Goal: Information Seeking & Learning: Learn about a topic

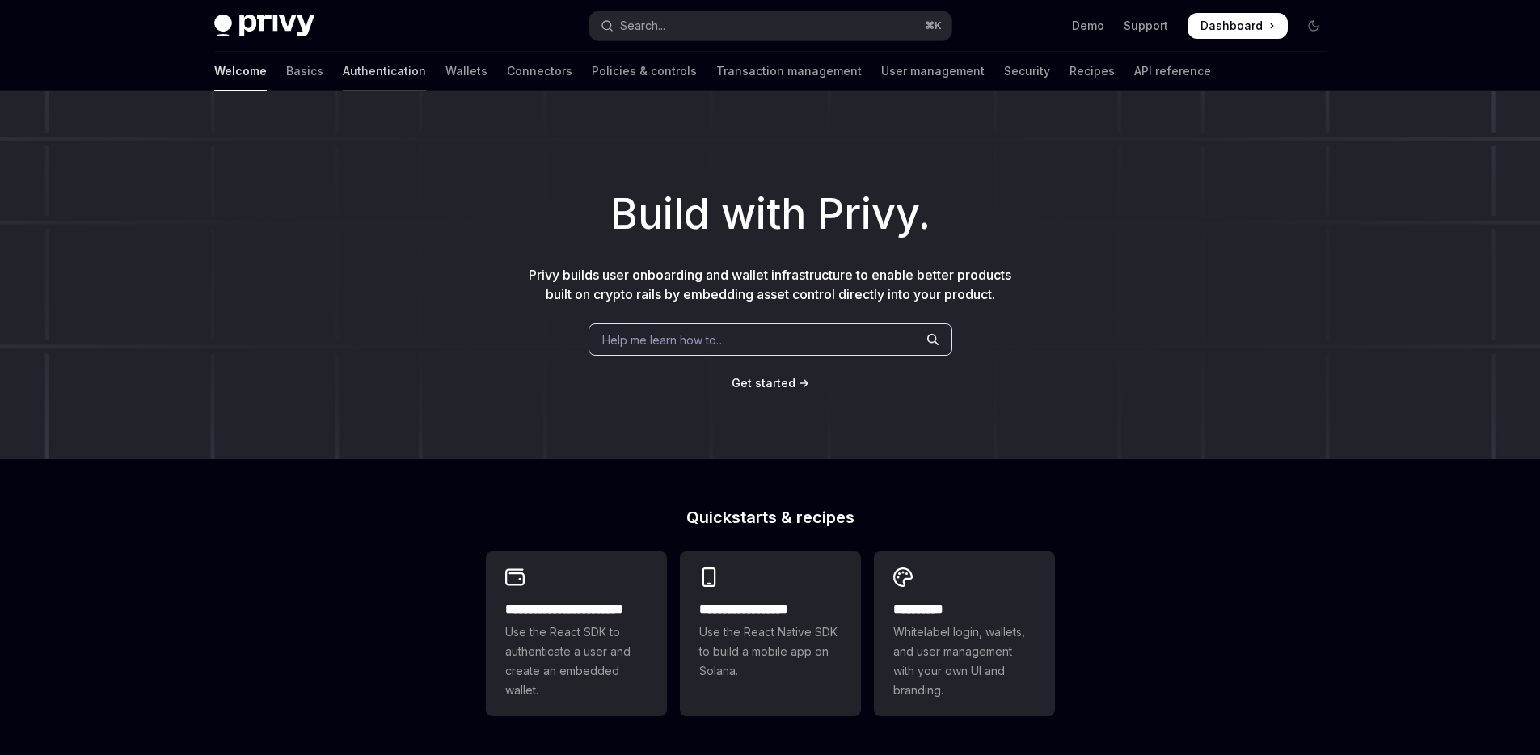
click at [343, 79] on link "Authentication" at bounding box center [384, 71] width 83 height 39
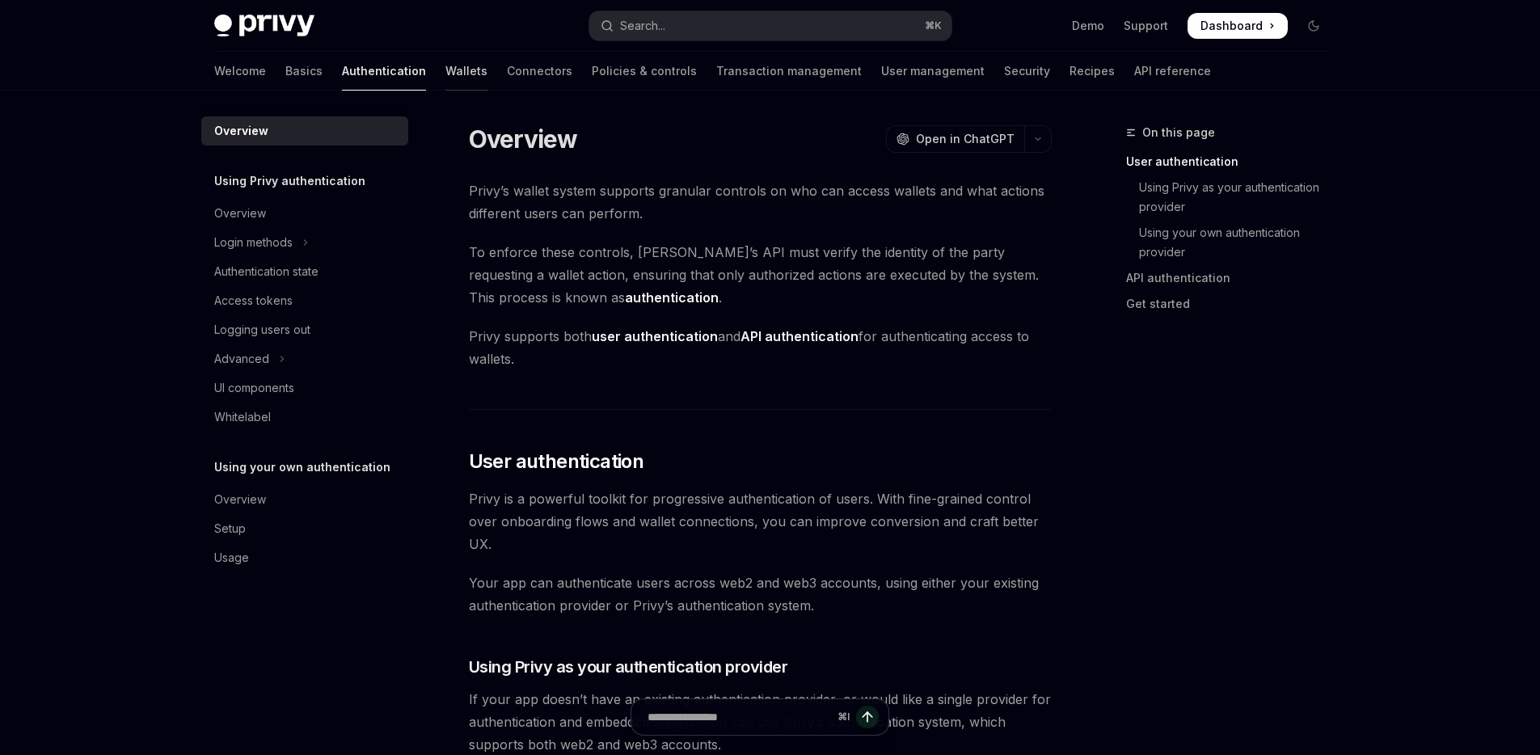
click at [445, 73] on link "Wallets" at bounding box center [466, 71] width 42 height 39
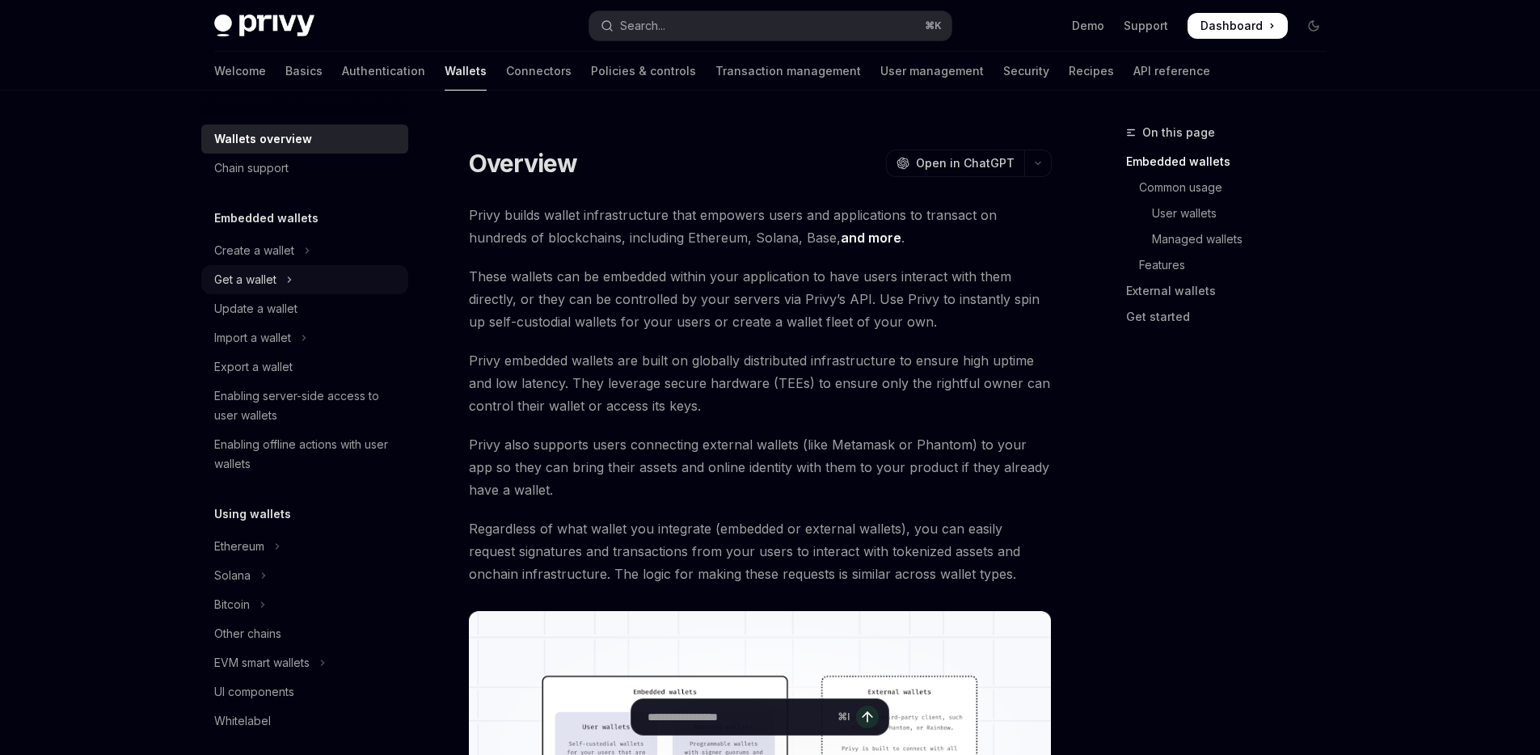
click at [349, 289] on button "Get a wallet" at bounding box center [304, 279] width 207 height 29
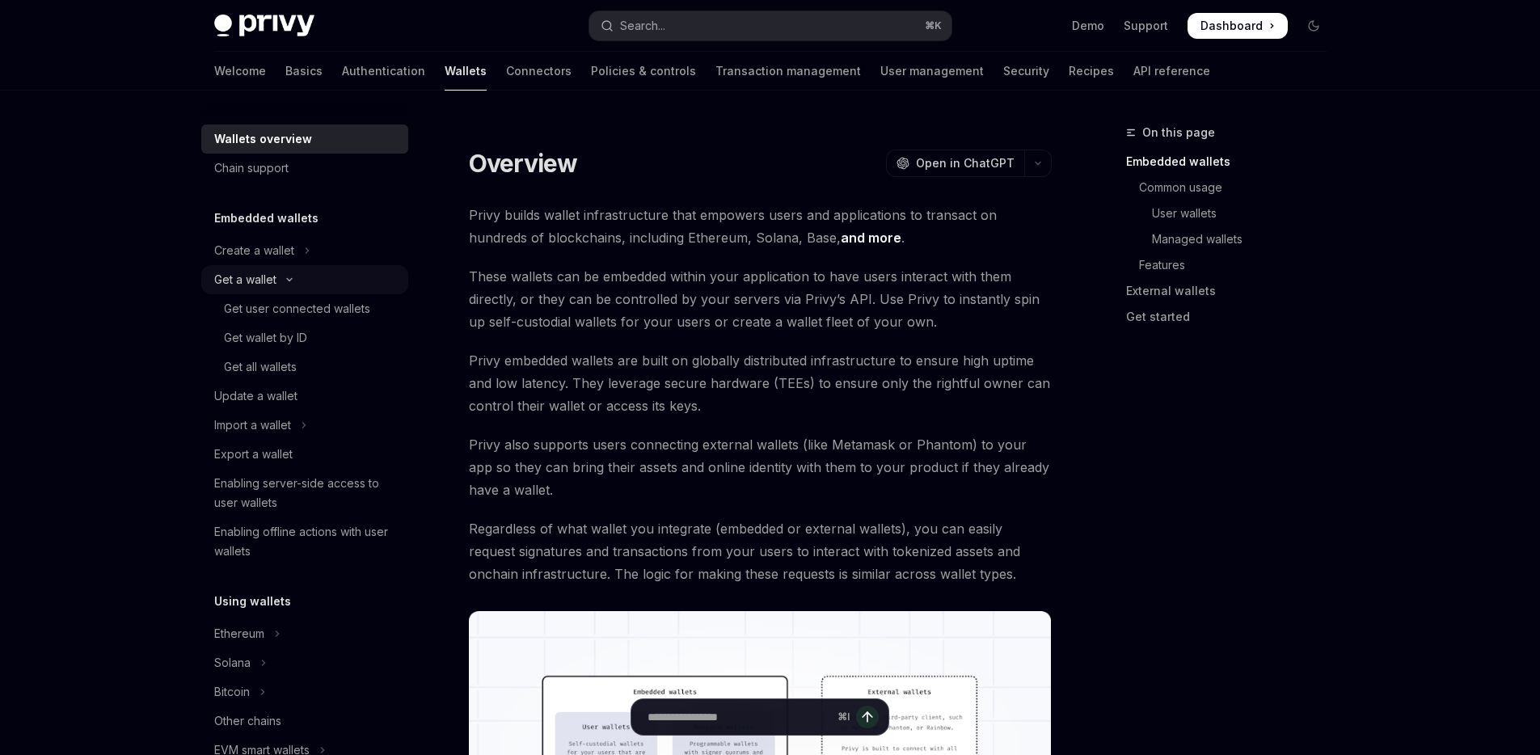
type textarea "*"
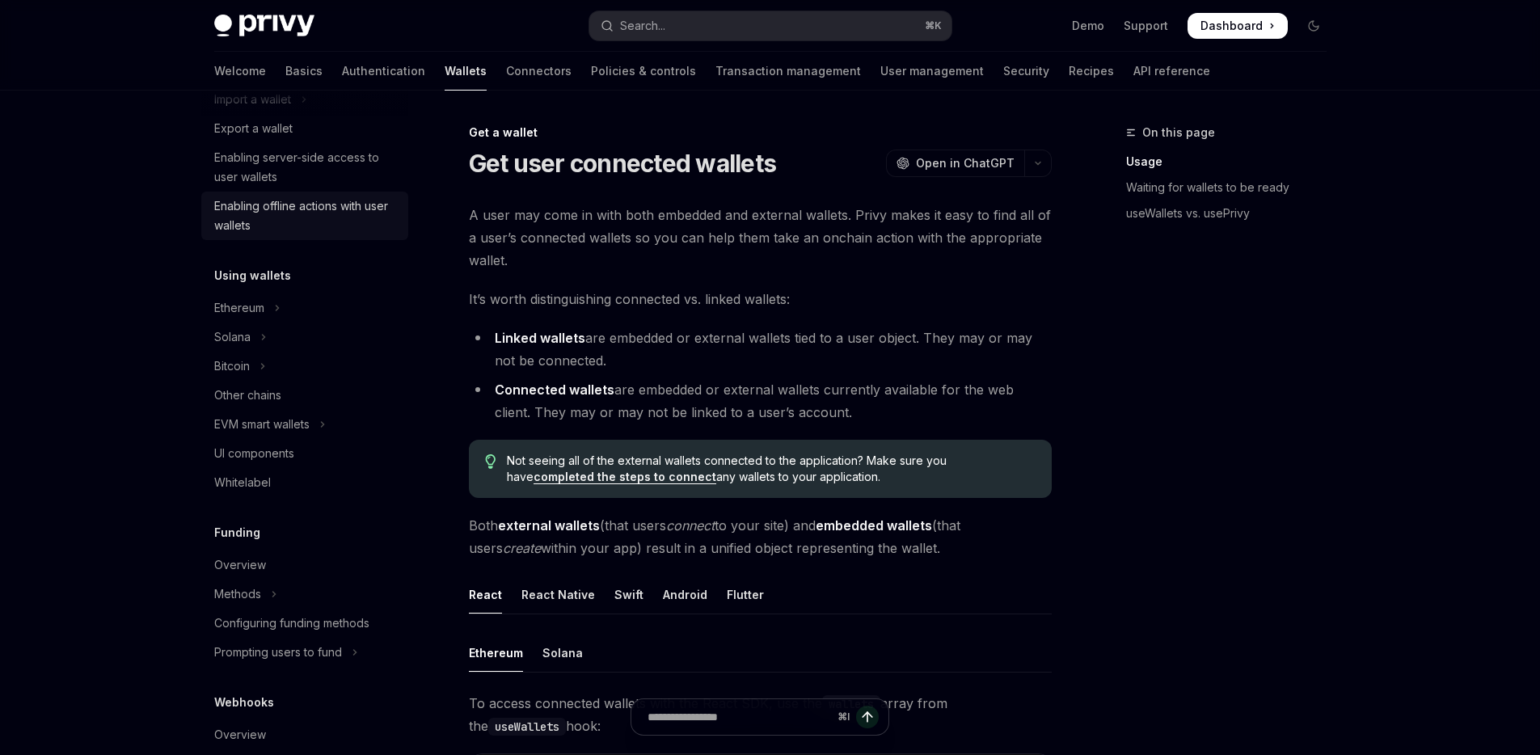
scroll to position [388, 0]
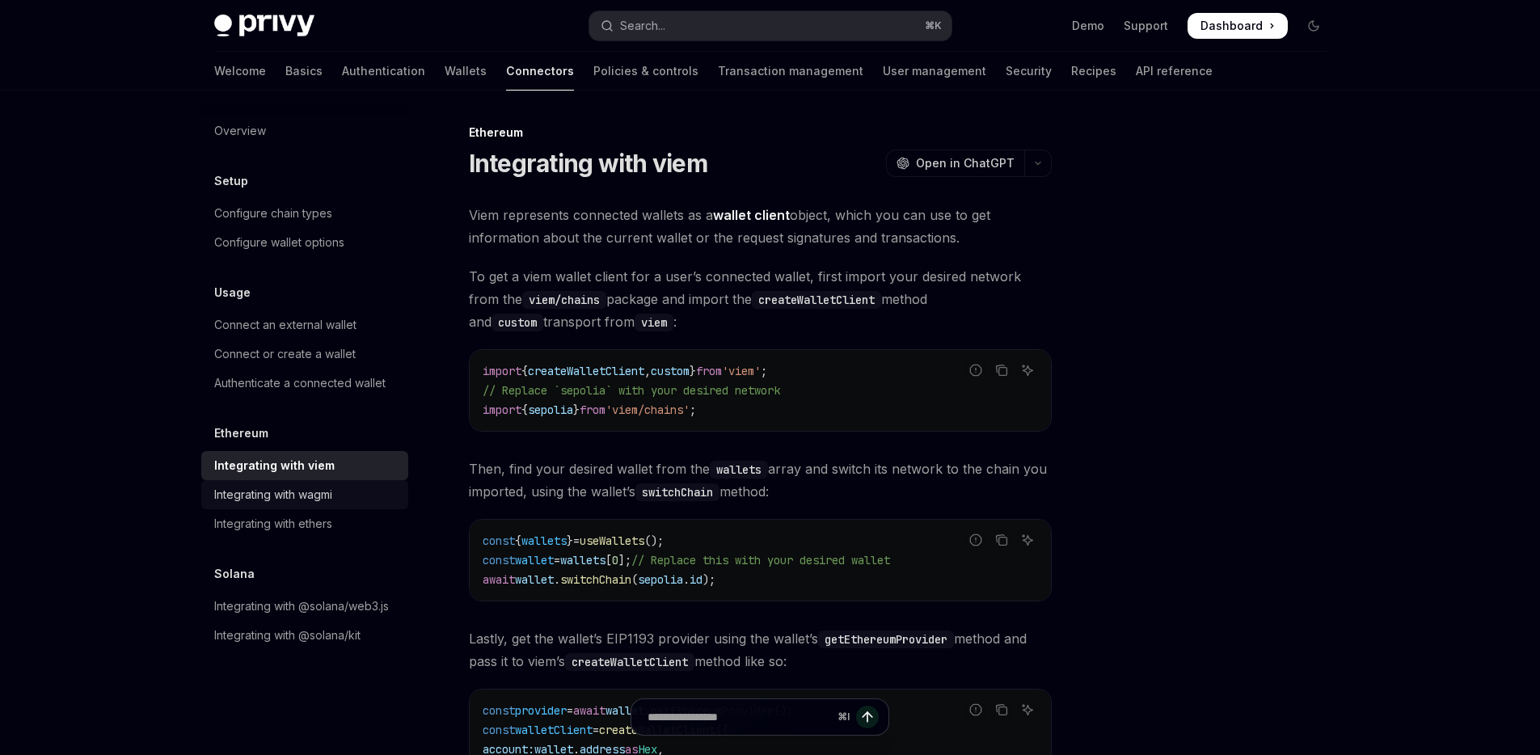
click at [356, 489] on div "Integrating with wagmi" at bounding box center [306, 494] width 184 height 19
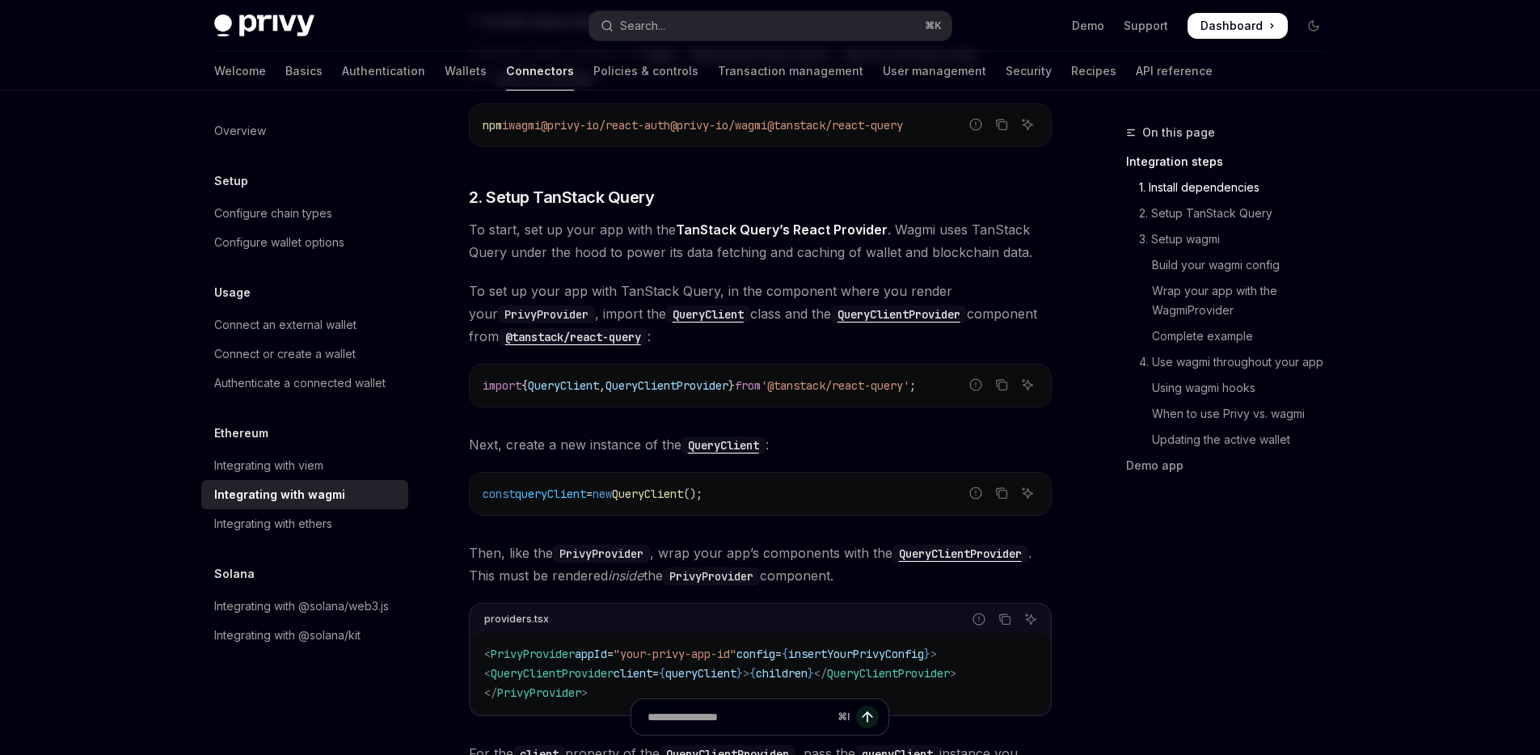
scroll to position [559, 0]
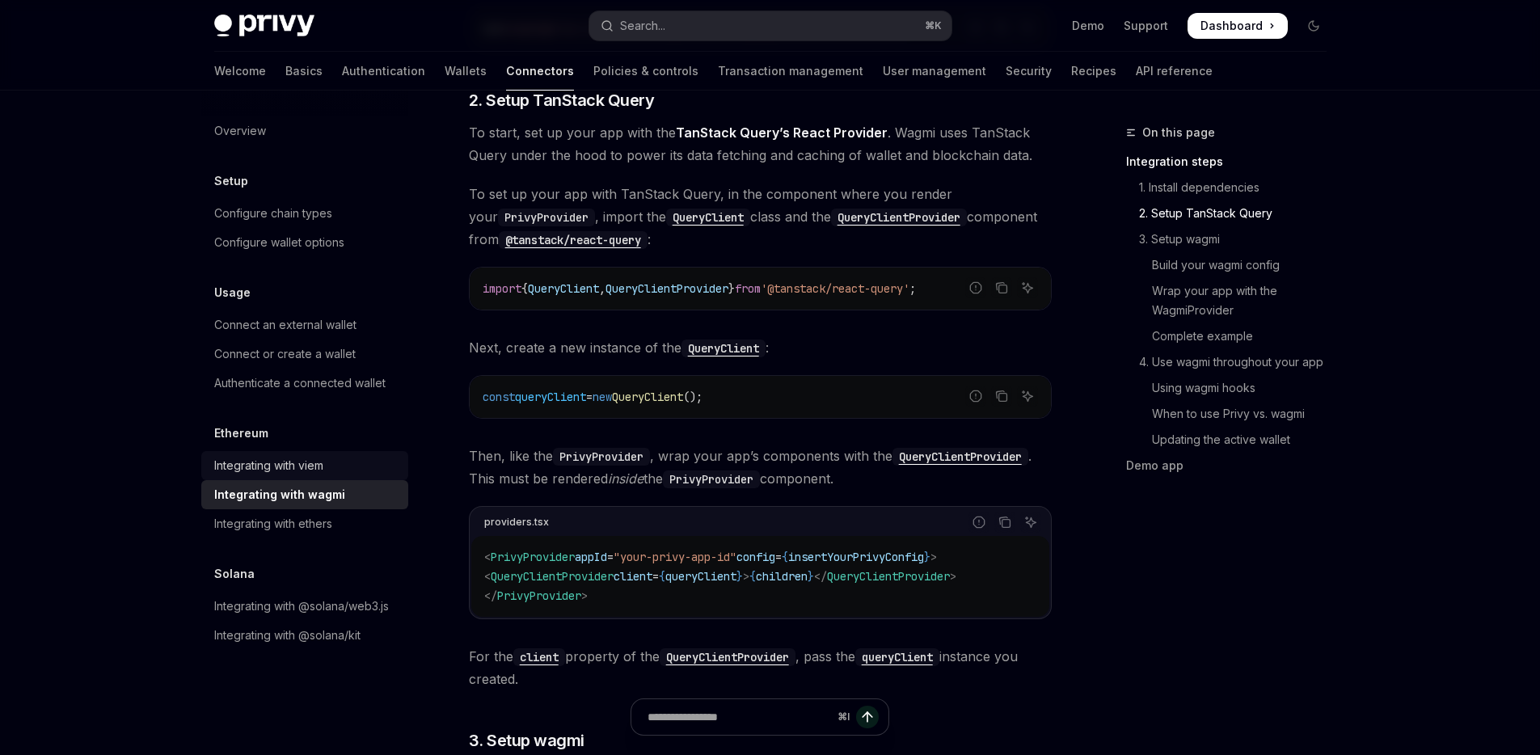
click at [318, 461] on div "Integrating with viem" at bounding box center [268, 465] width 109 height 19
type textarea "*"
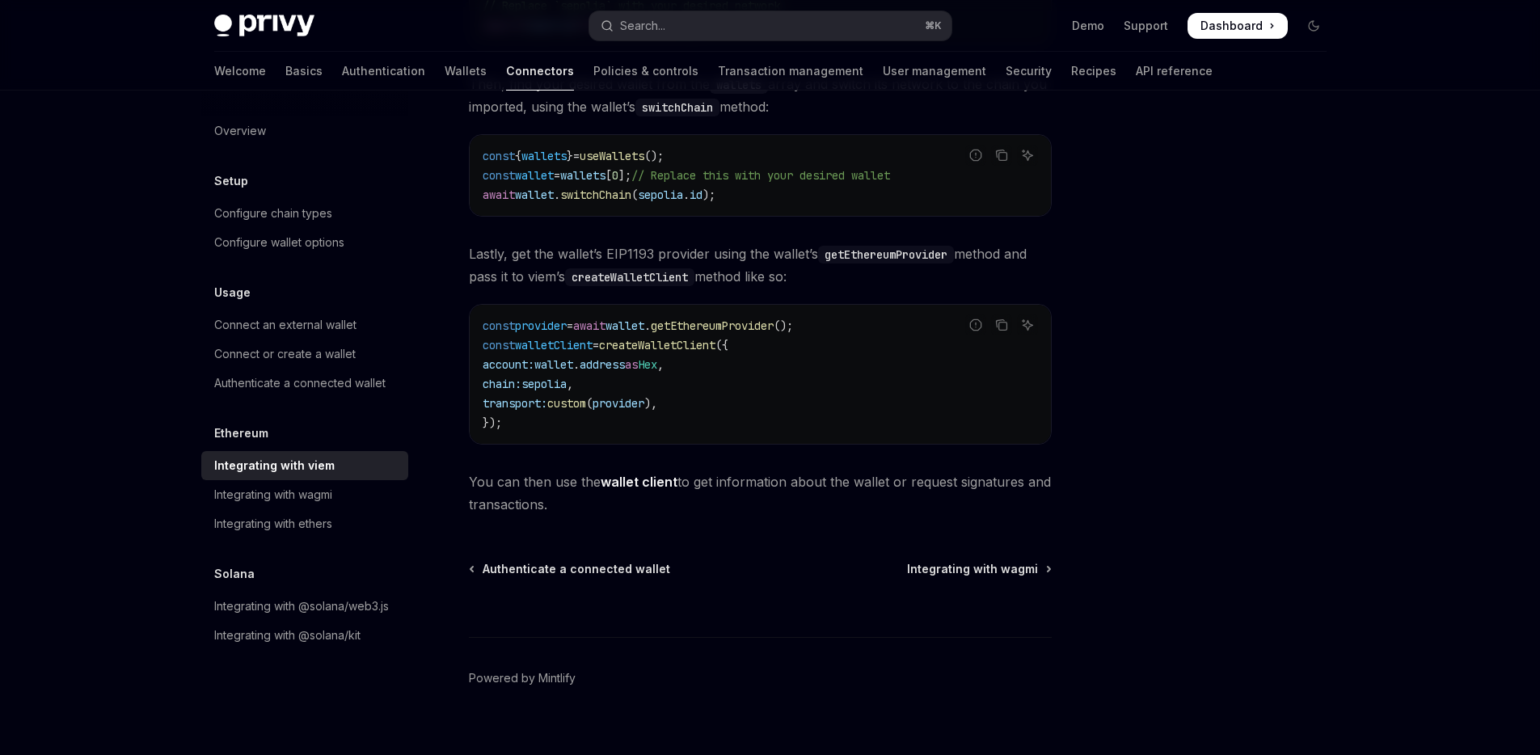
scroll to position [387, 0]
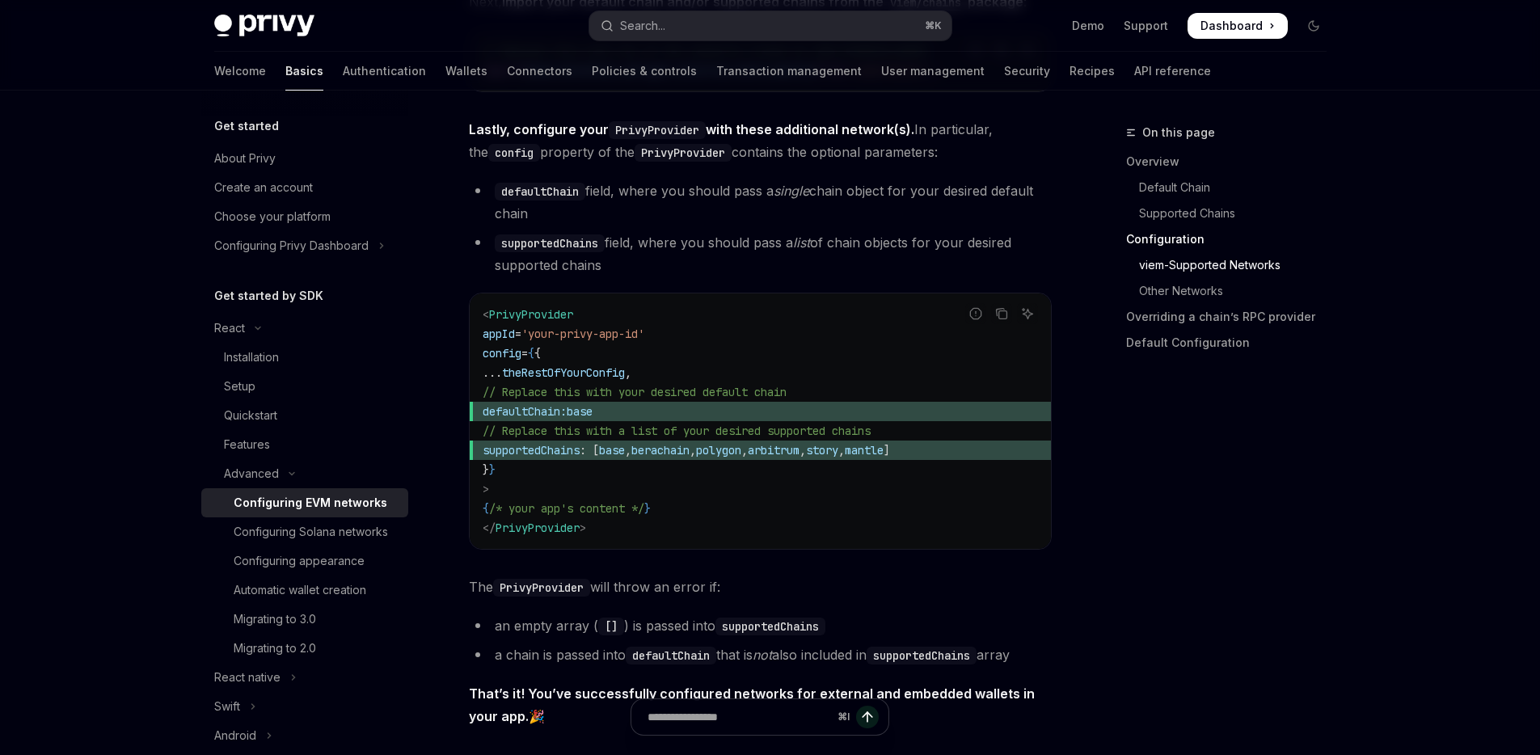
scroll to position [2026, 0]
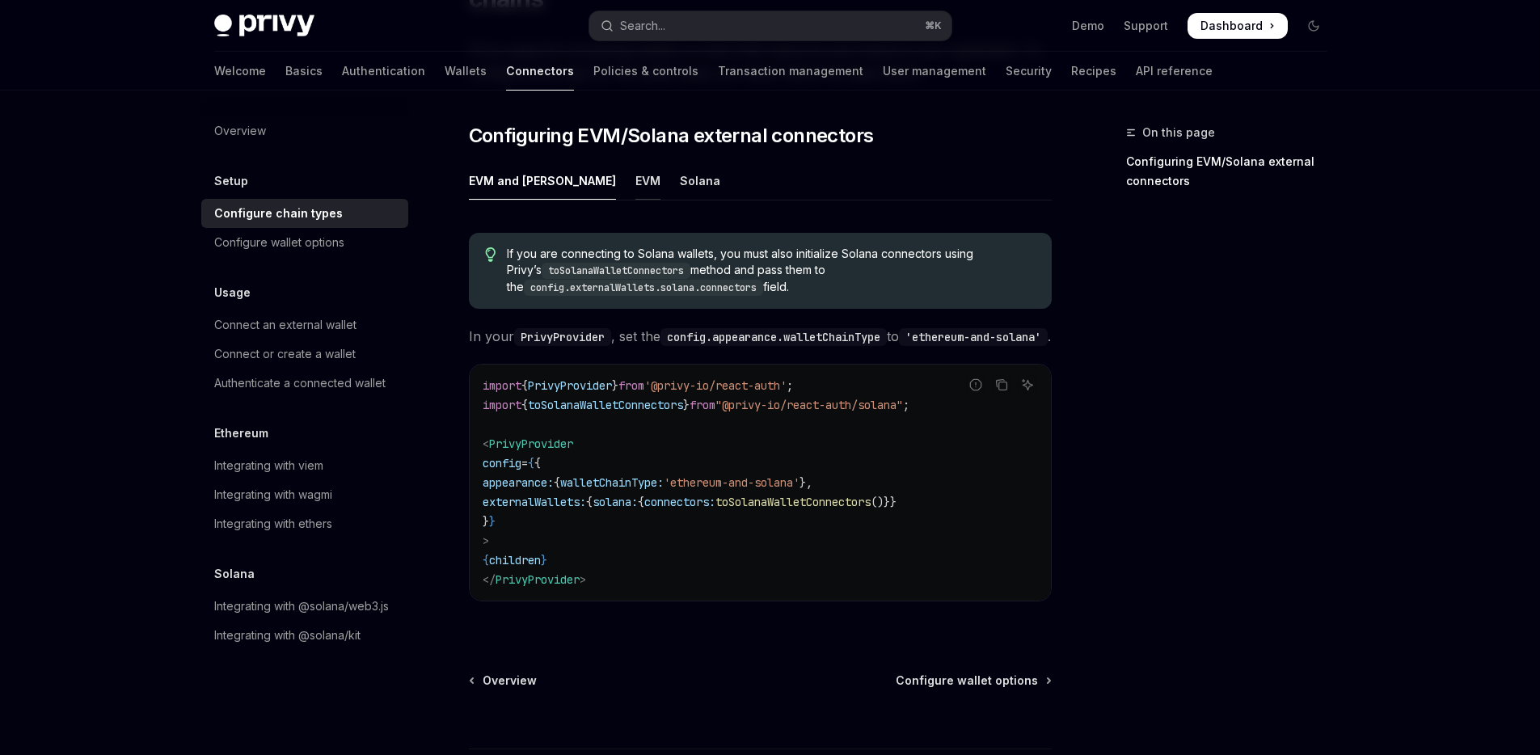
click at [635, 162] on div "EVM" at bounding box center [647, 181] width 25 height 38
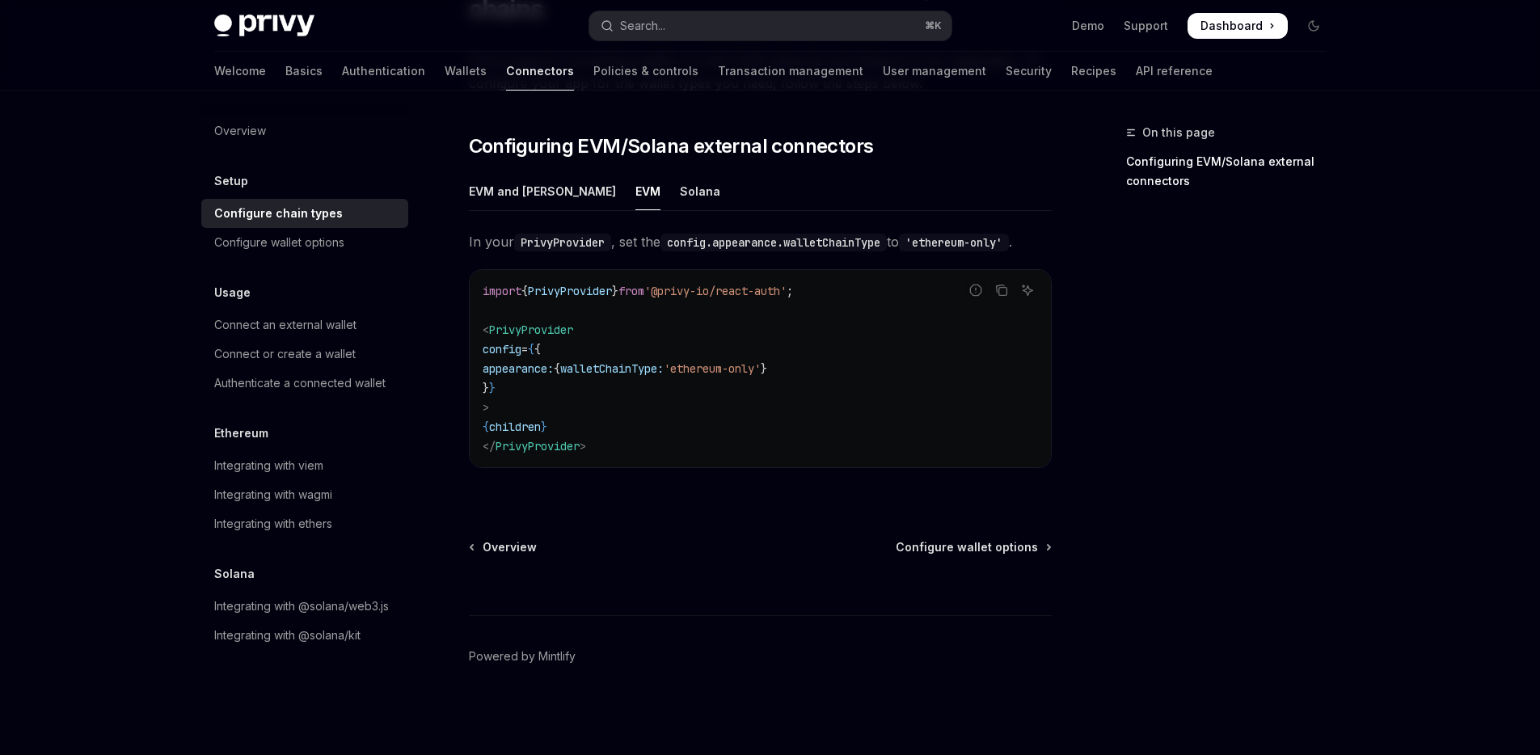
scroll to position [154, 0]
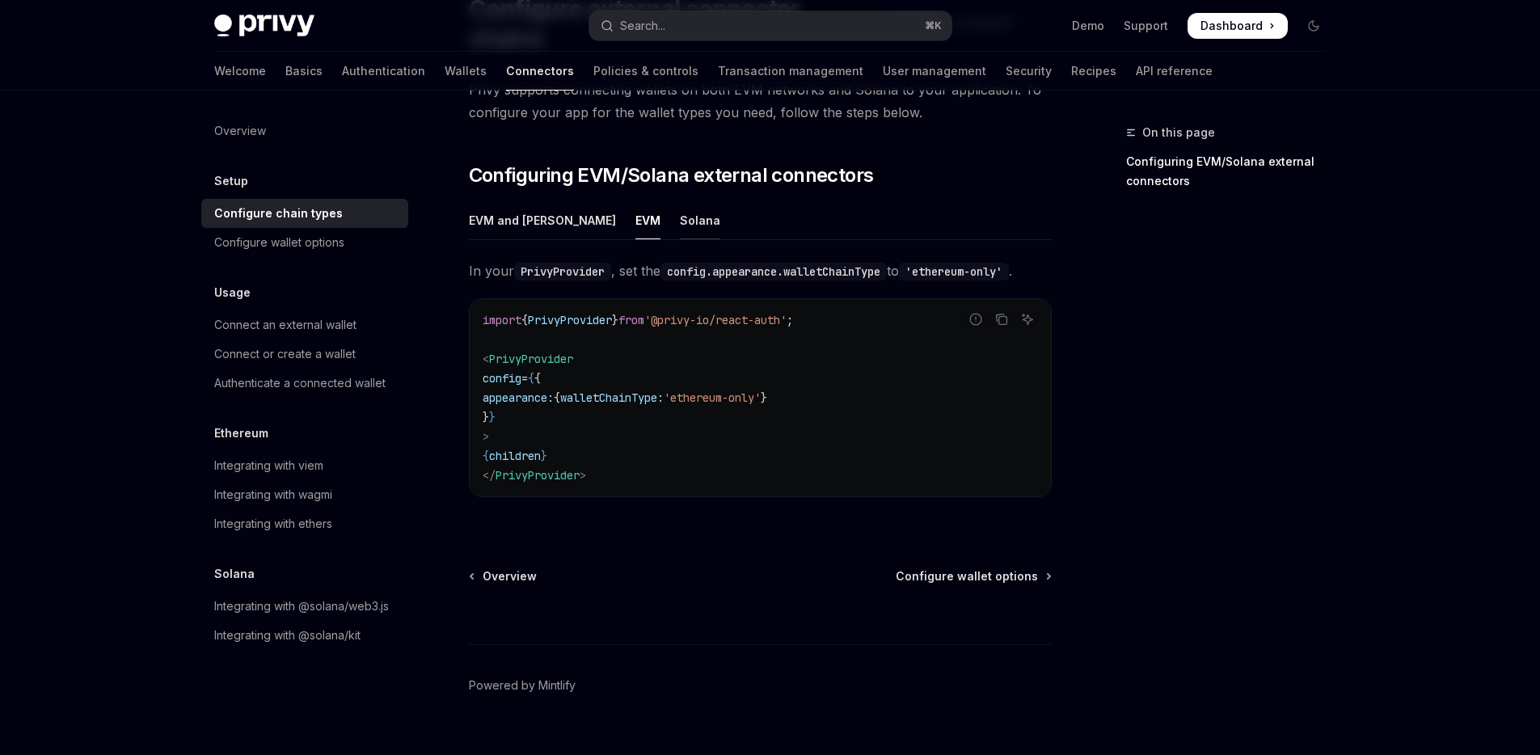
click at [680, 201] on div "Solana" at bounding box center [700, 220] width 40 height 38
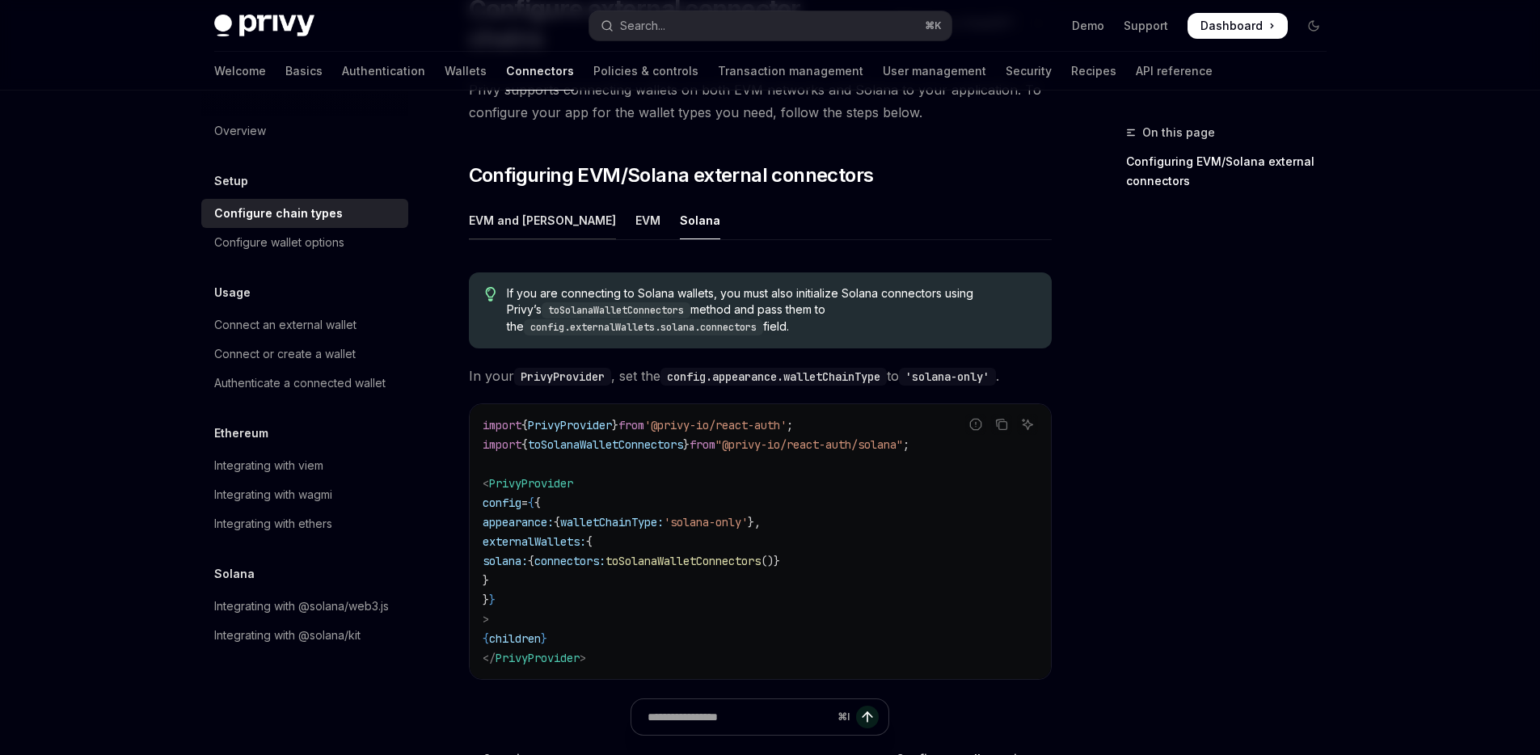
click at [509, 201] on div "EVM and Solana" at bounding box center [542, 220] width 147 height 38
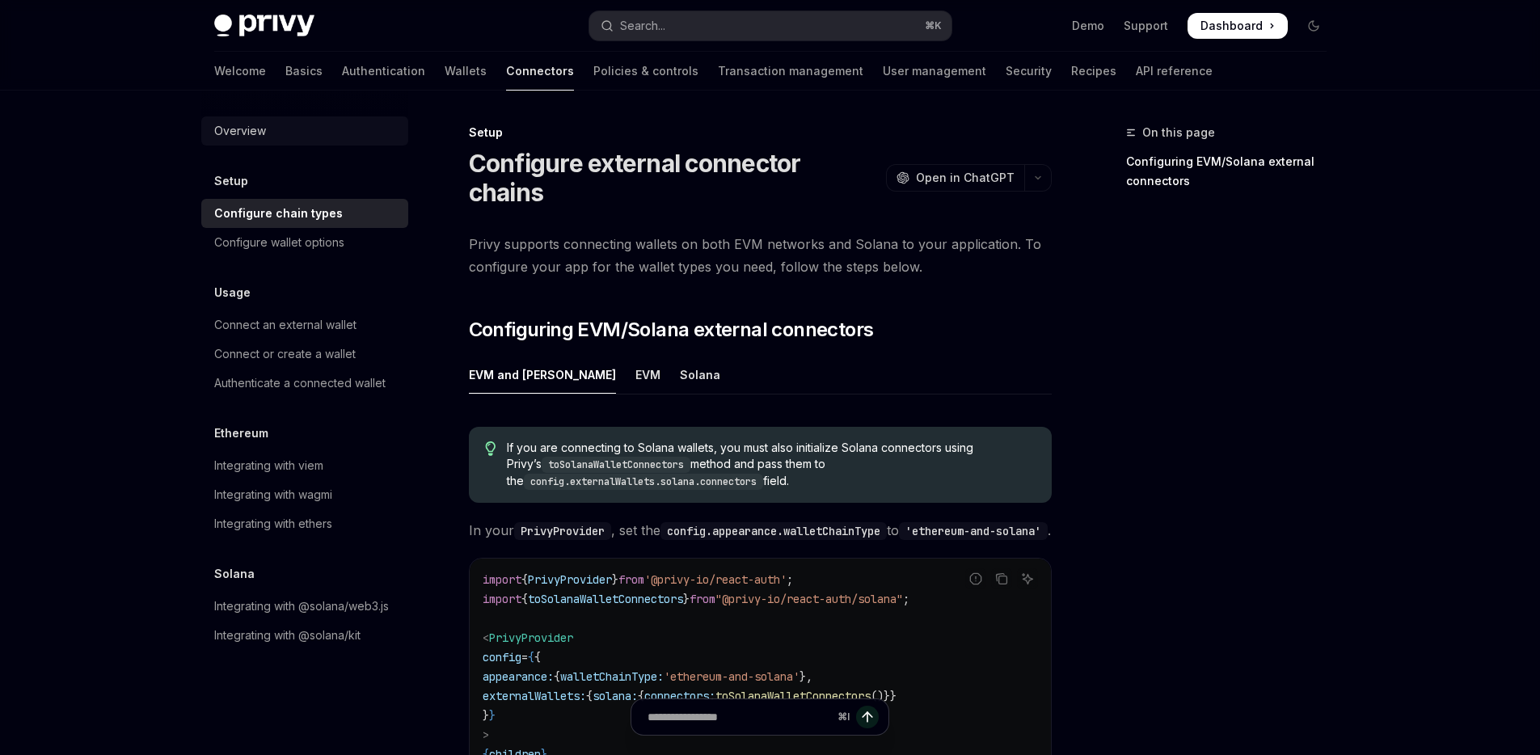
click at [276, 125] on div "Overview" at bounding box center [306, 130] width 184 height 19
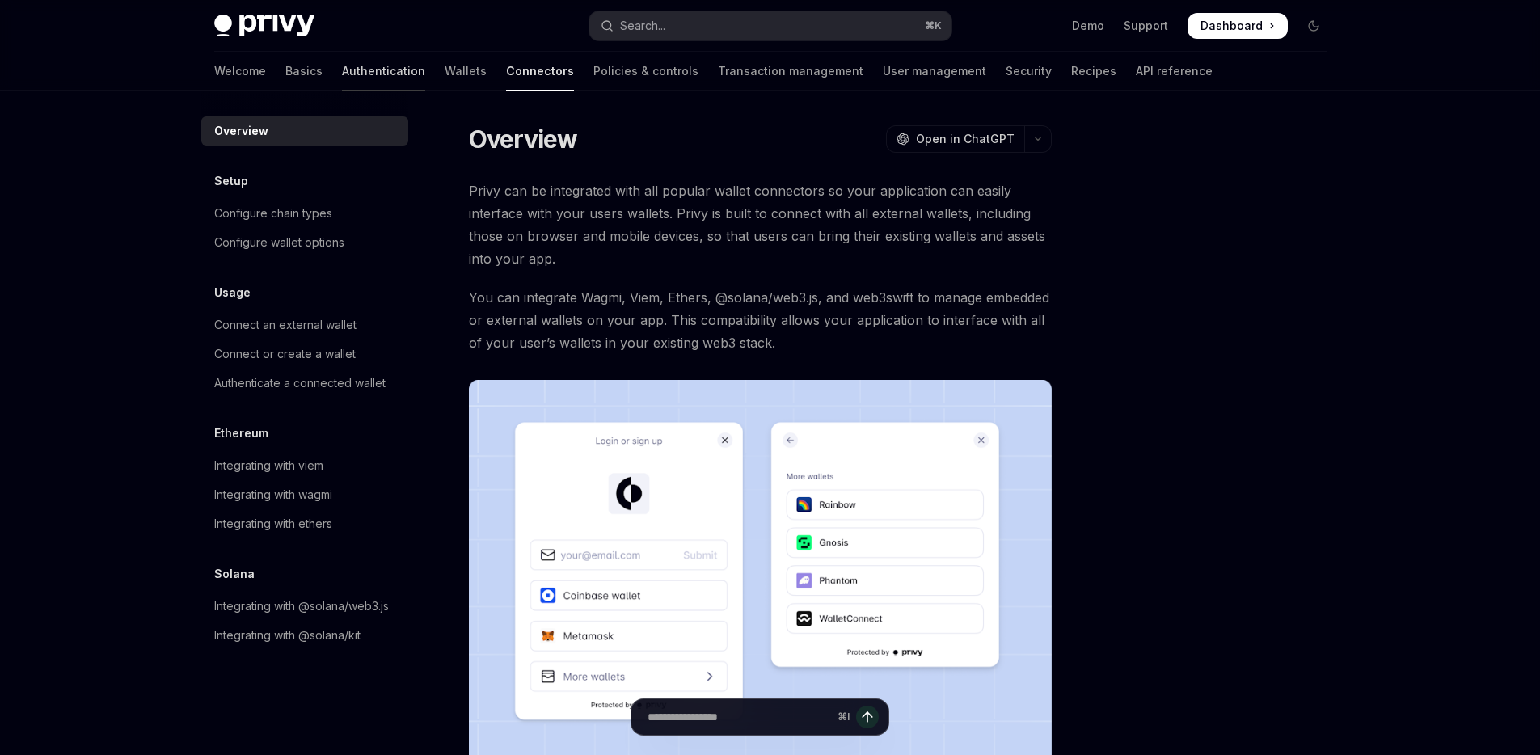
click at [342, 74] on link "Authentication" at bounding box center [383, 71] width 83 height 39
type textarea "*"
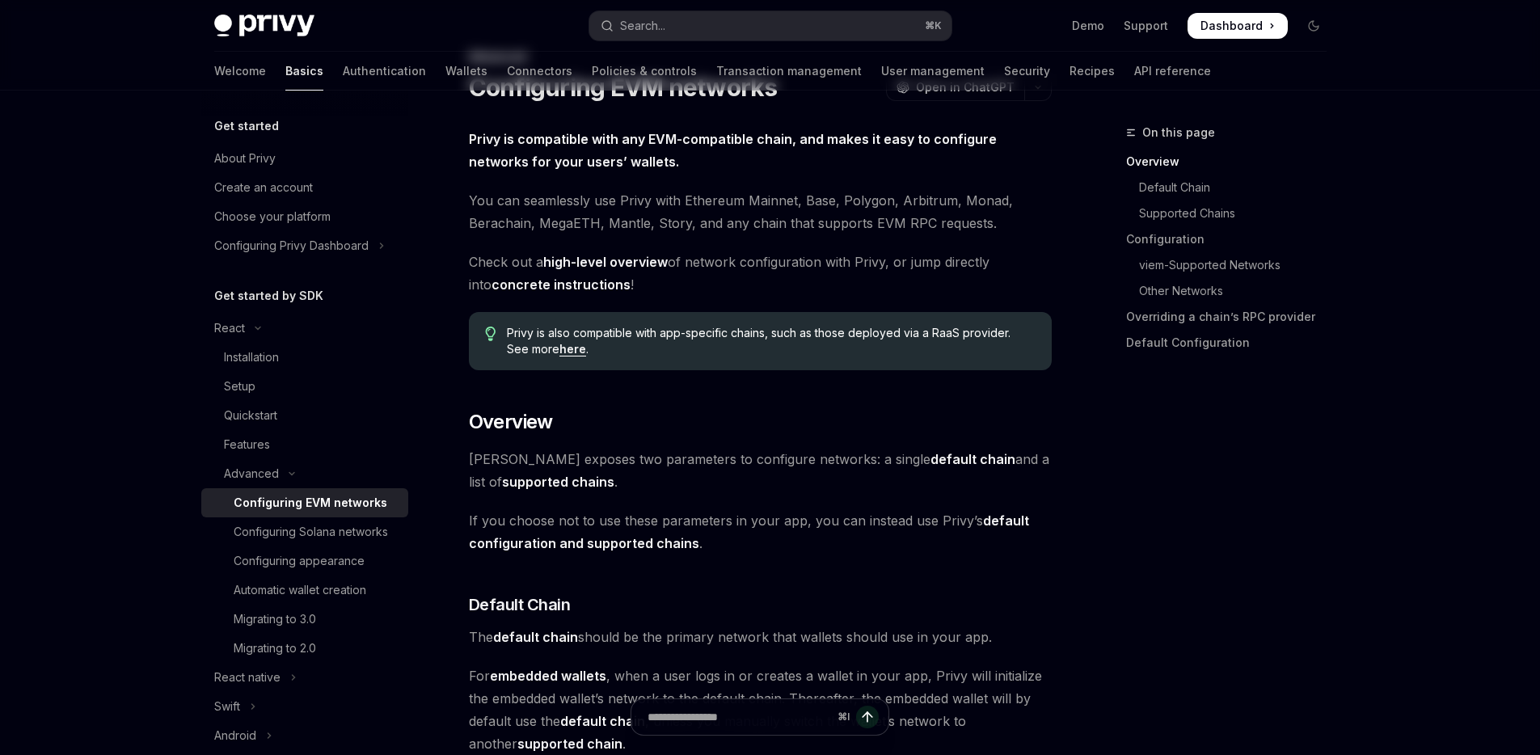
scroll to position [194, 0]
